Goal: Check status

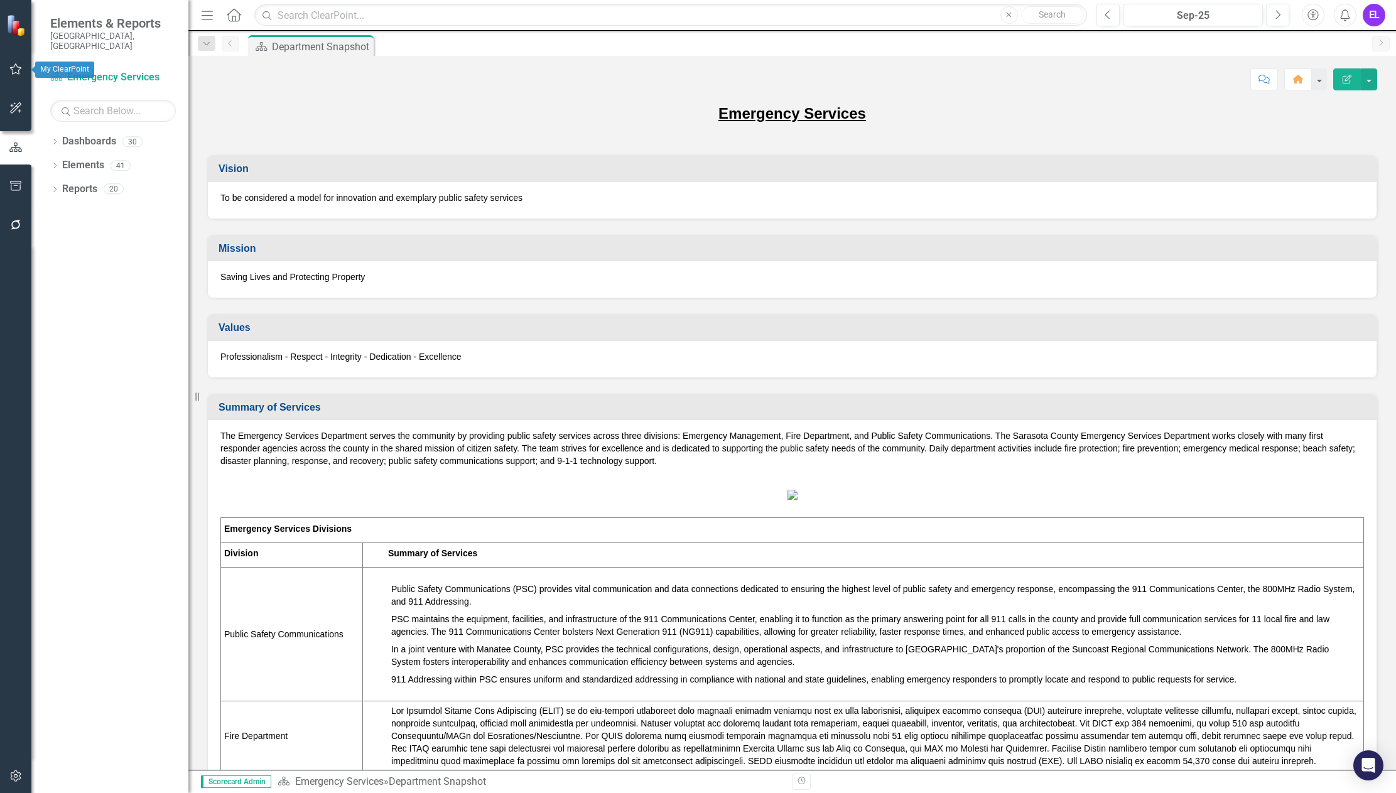
click at [14, 69] on icon "button" at bounding box center [15, 69] width 13 height 10
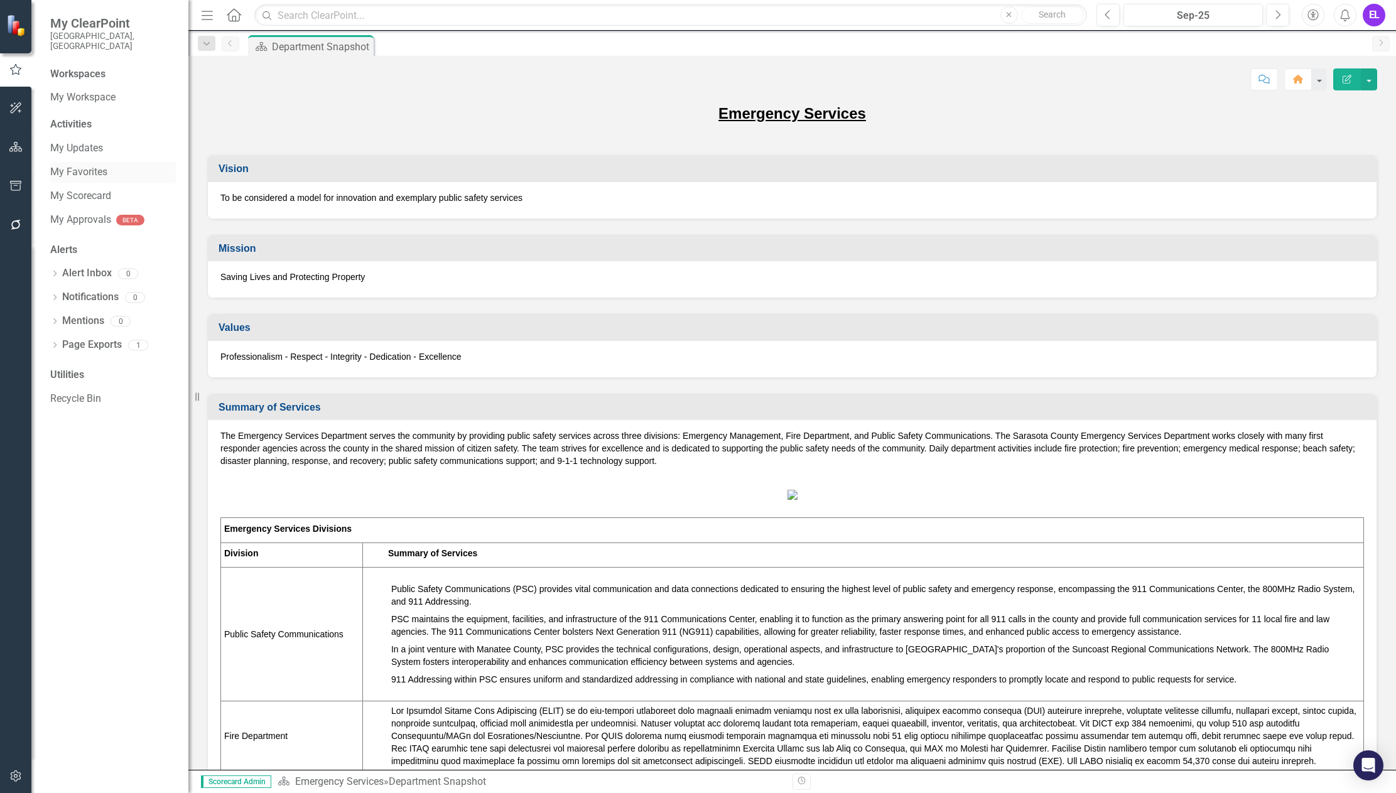
click at [73, 165] on link "My Favorites" at bounding box center [113, 172] width 126 height 14
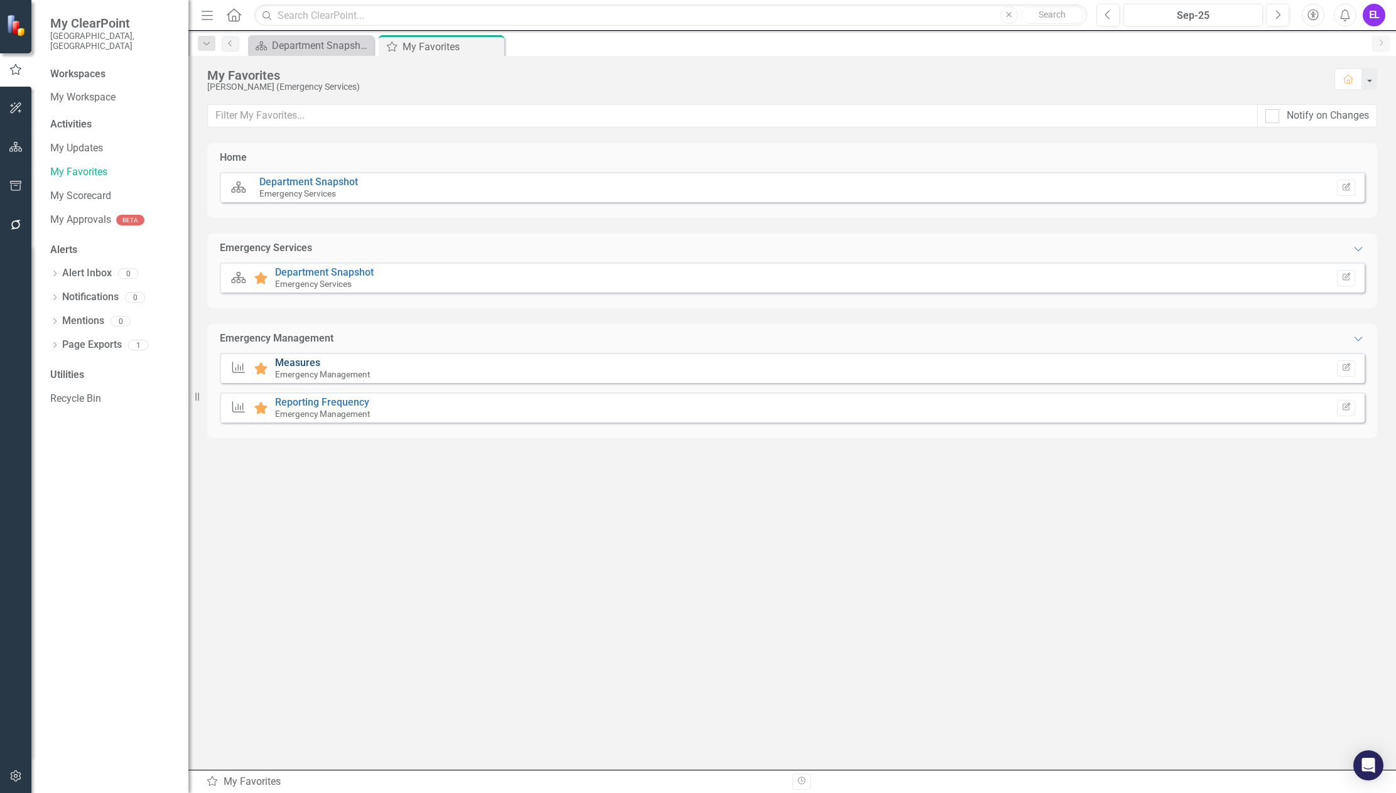
click at [297, 362] on link "Measures" at bounding box center [297, 363] width 45 height 12
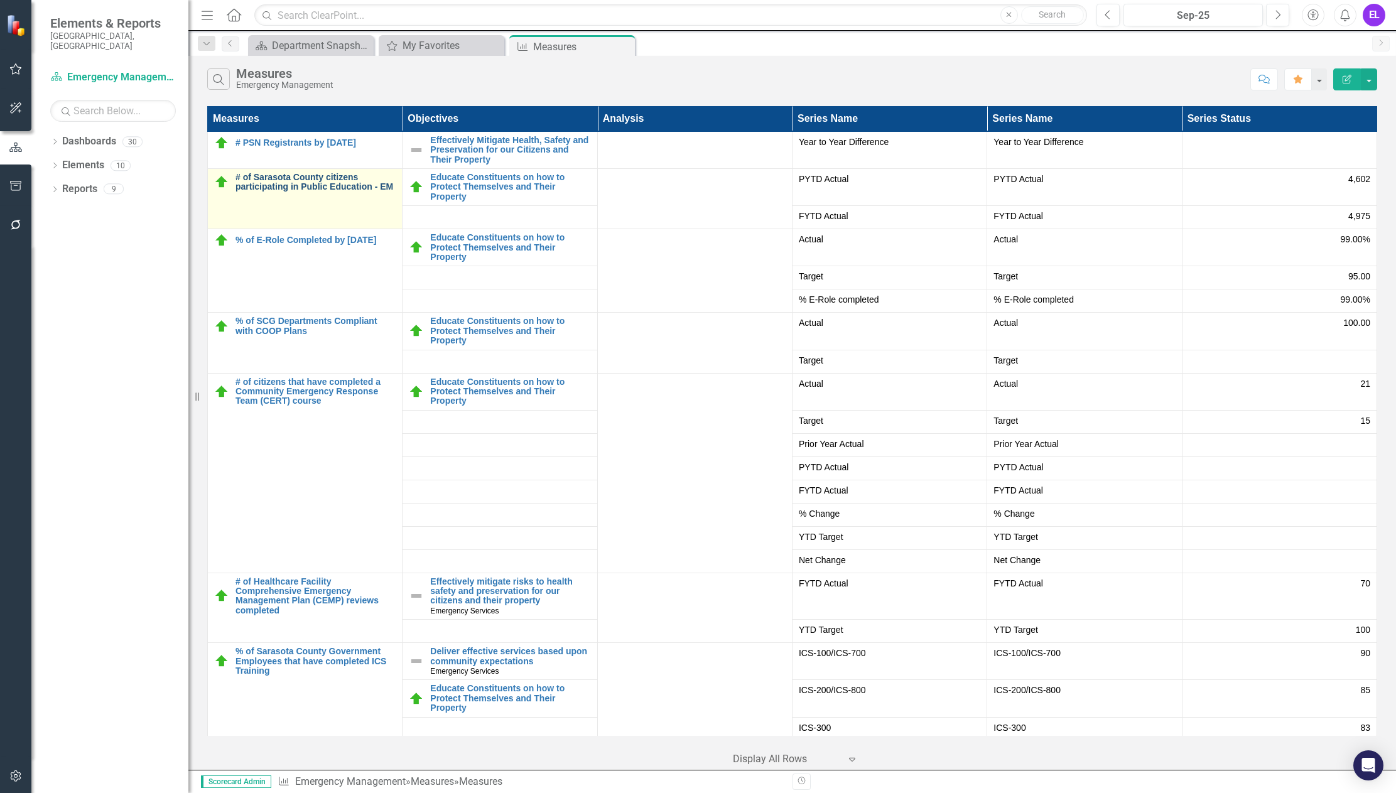
click at [306, 186] on link "# of Sarasota County citizens participating in Public Education - EM" at bounding box center [315, 182] width 160 height 19
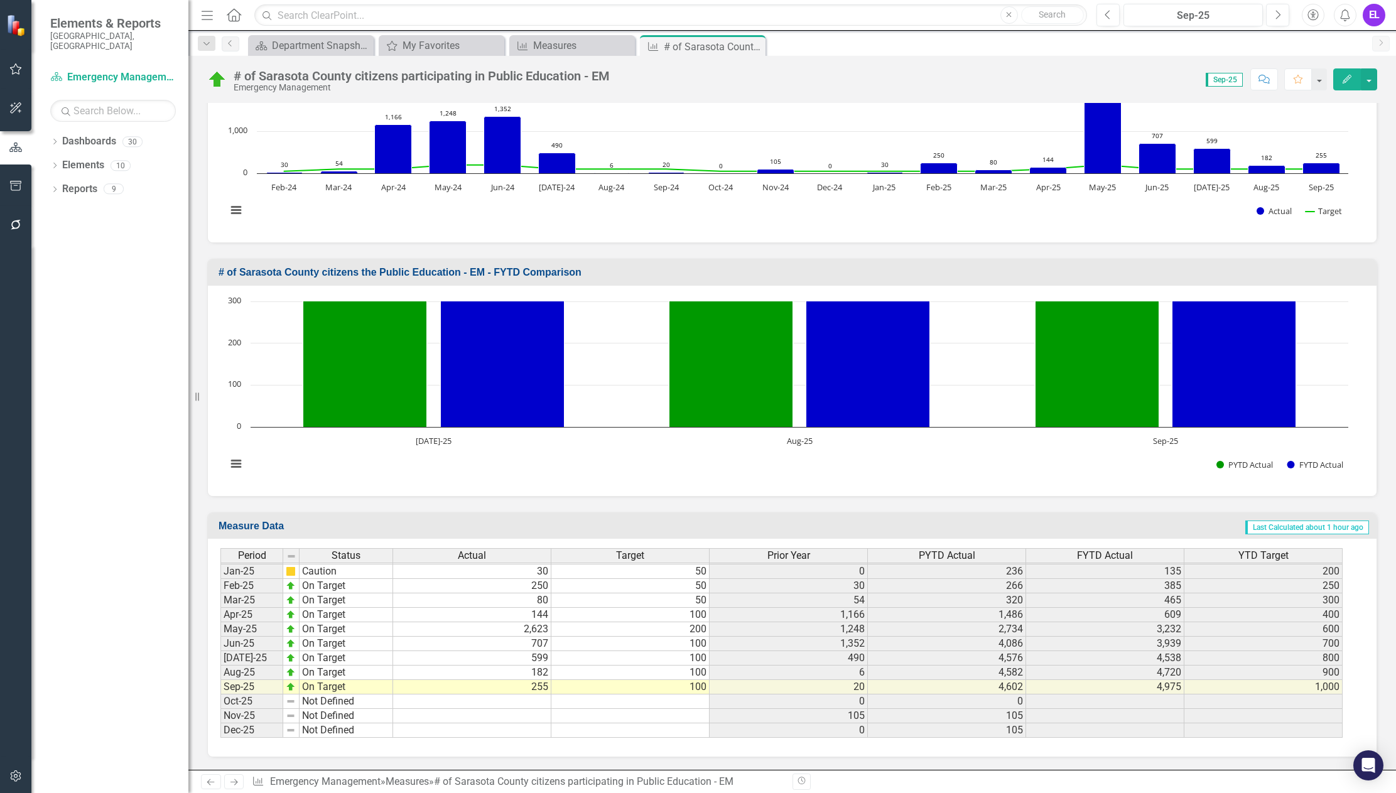
click at [1131, 554] on span "FYTD Actual" at bounding box center [1105, 555] width 56 height 11
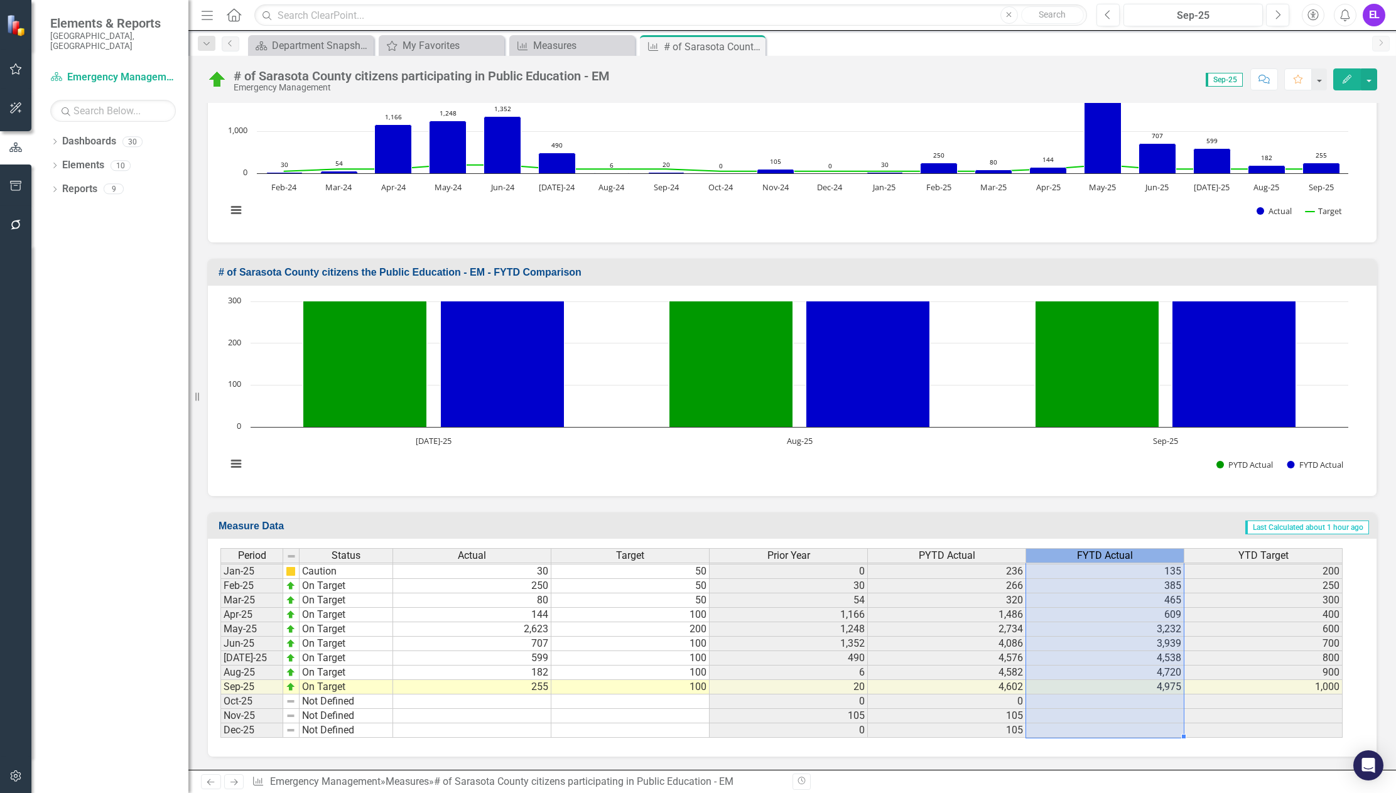
click at [1154, 669] on td "4,720" at bounding box center [1105, 673] width 158 height 14
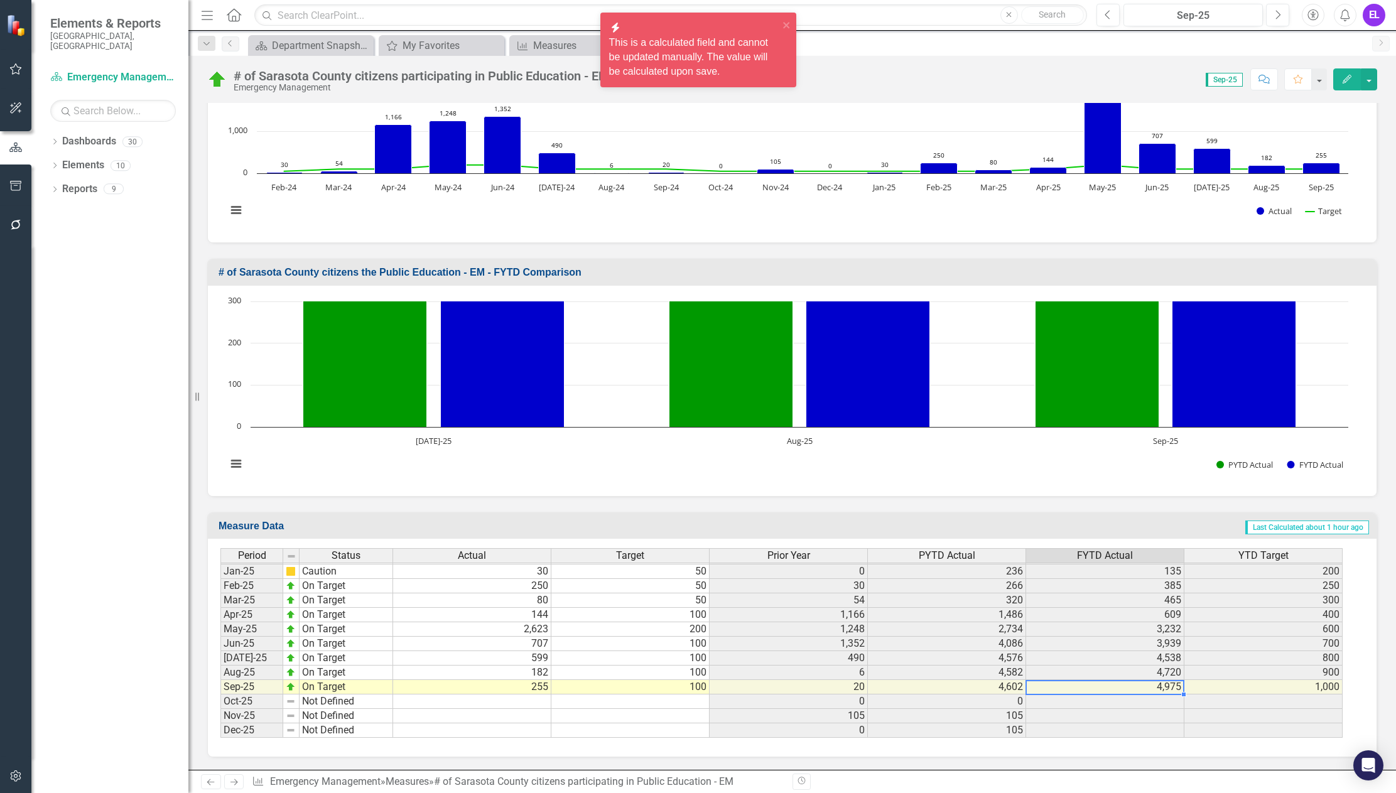
click at [1152, 687] on td "4,975" at bounding box center [1105, 687] width 158 height 14
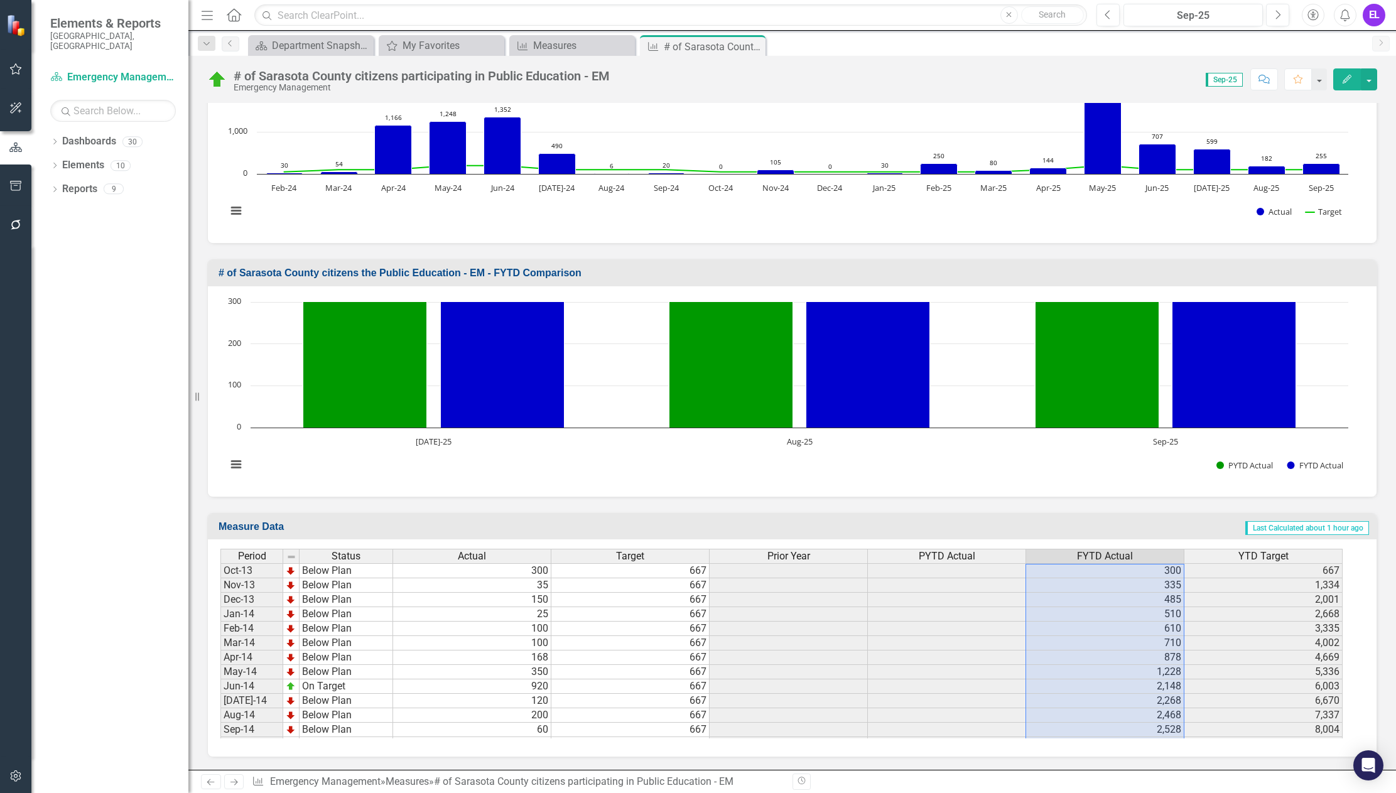
click at [1156, 573] on td "300" at bounding box center [1105, 570] width 158 height 15
click at [1295, 643] on td "4,002" at bounding box center [1263, 643] width 158 height 14
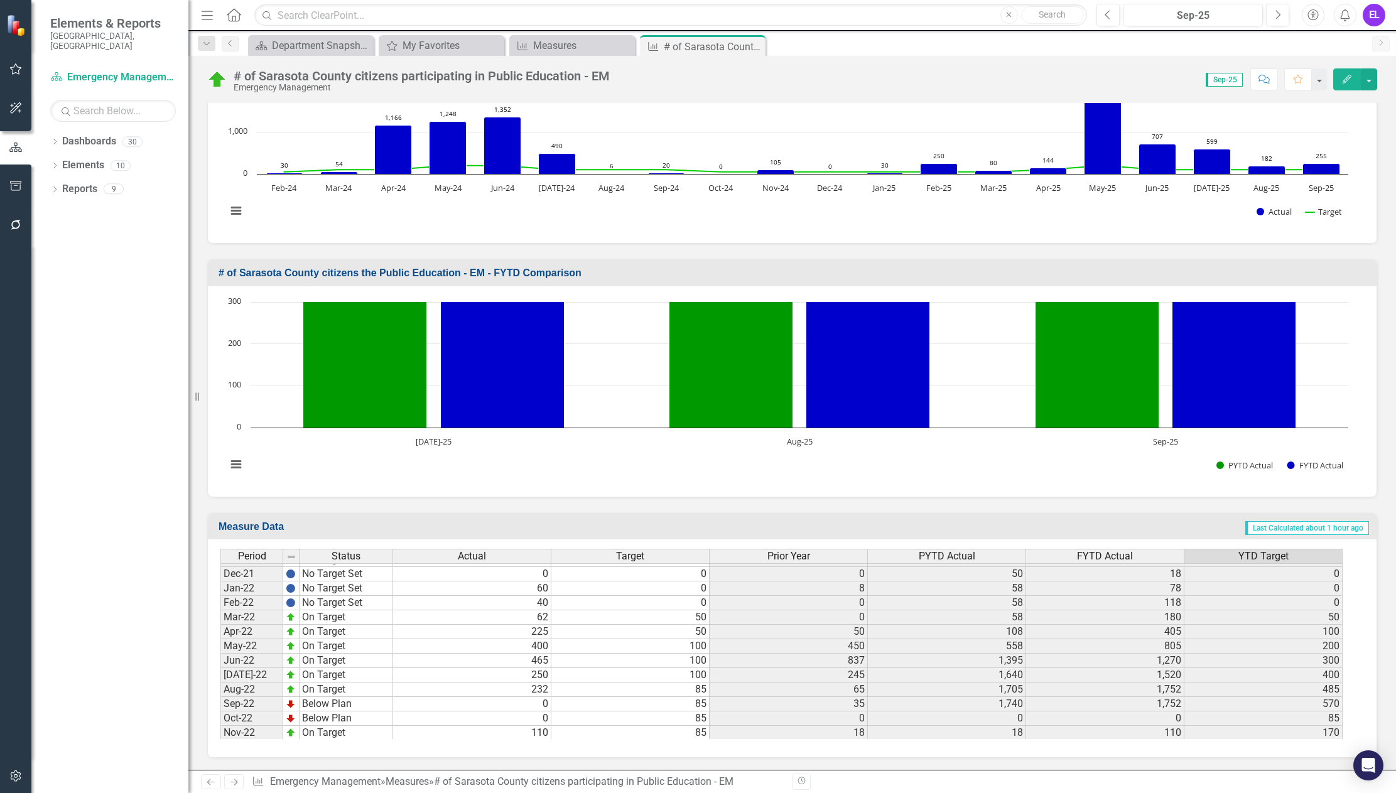
scroll to position [1536, 0]
click at [1147, 653] on td "4,327" at bounding box center [1105, 652] width 158 height 14
